Goal: Navigation & Orientation: Understand site structure

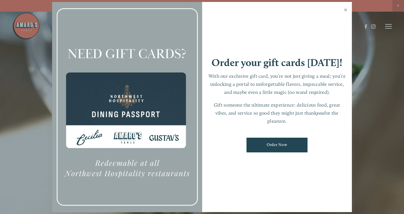
click at [346, 11] on link "Close" at bounding box center [345, 11] width 11 height 16
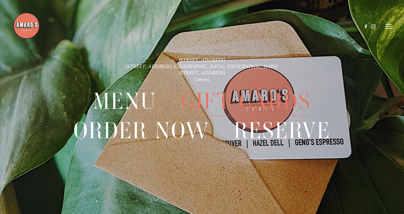
scroll to position [12, 0]
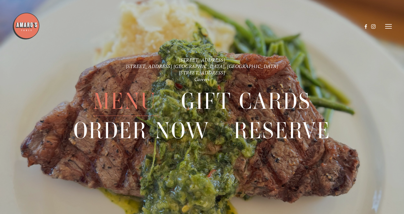
click at [137, 102] on span "Menu" at bounding box center [124, 100] width 63 height 29
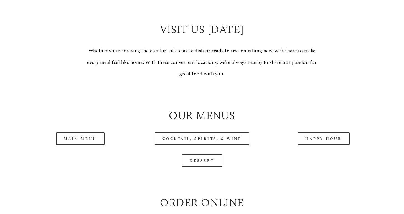
scroll to position [479, 0]
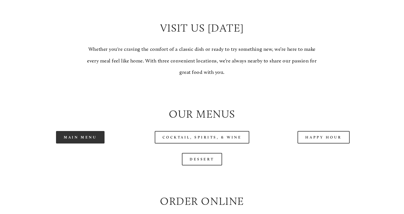
click at [91, 135] on link "Main Menu" at bounding box center [80, 137] width 49 height 12
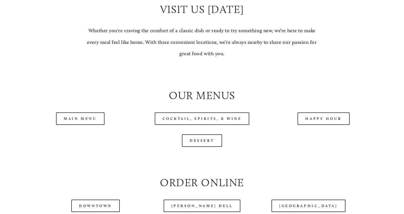
scroll to position [504, 0]
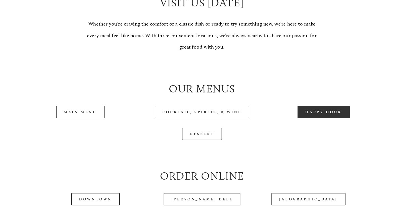
click at [308, 106] on link "Happy Hour" at bounding box center [323, 112] width 52 height 12
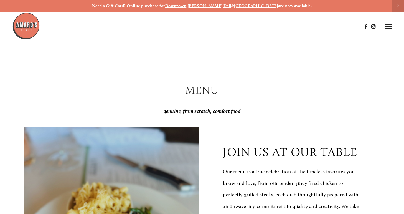
scroll to position [0, 0]
click at [386, 25] on icon at bounding box center [388, 26] width 7 height 5
click at [325, 26] on span "Visit" at bounding box center [325, 26] width 8 height 5
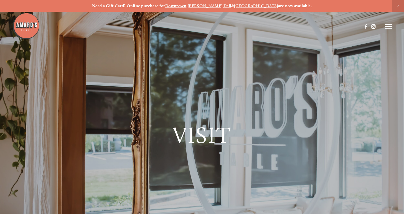
click at [387, 28] on line at bounding box center [388, 28] width 7 height 0
click at [339, 27] on span "Gallery" at bounding box center [338, 26] width 13 height 5
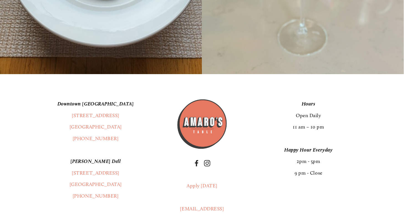
scroll to position [8958, 0]
